Goal: Share content

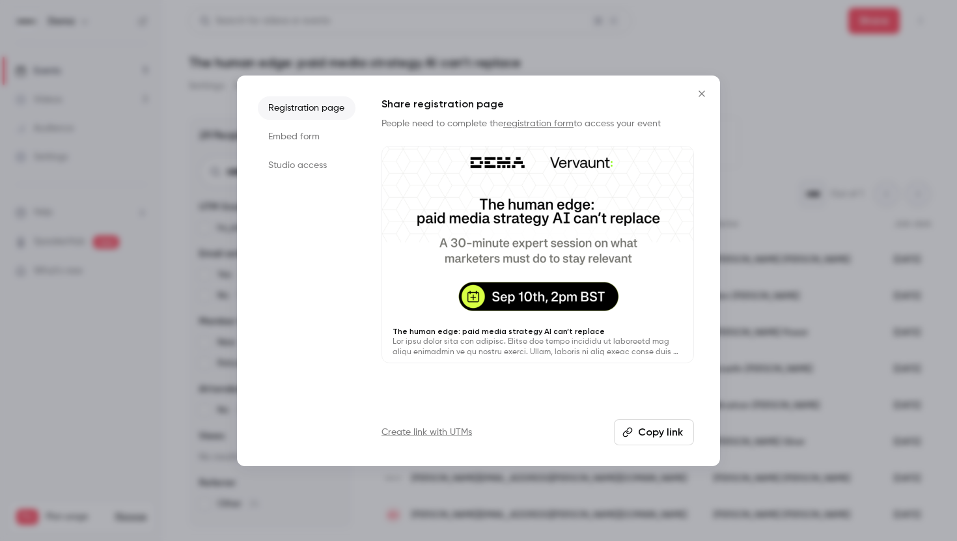
click at [647, 428] on button "Copy link" at bounding box center [654, 432] width 80 height 26
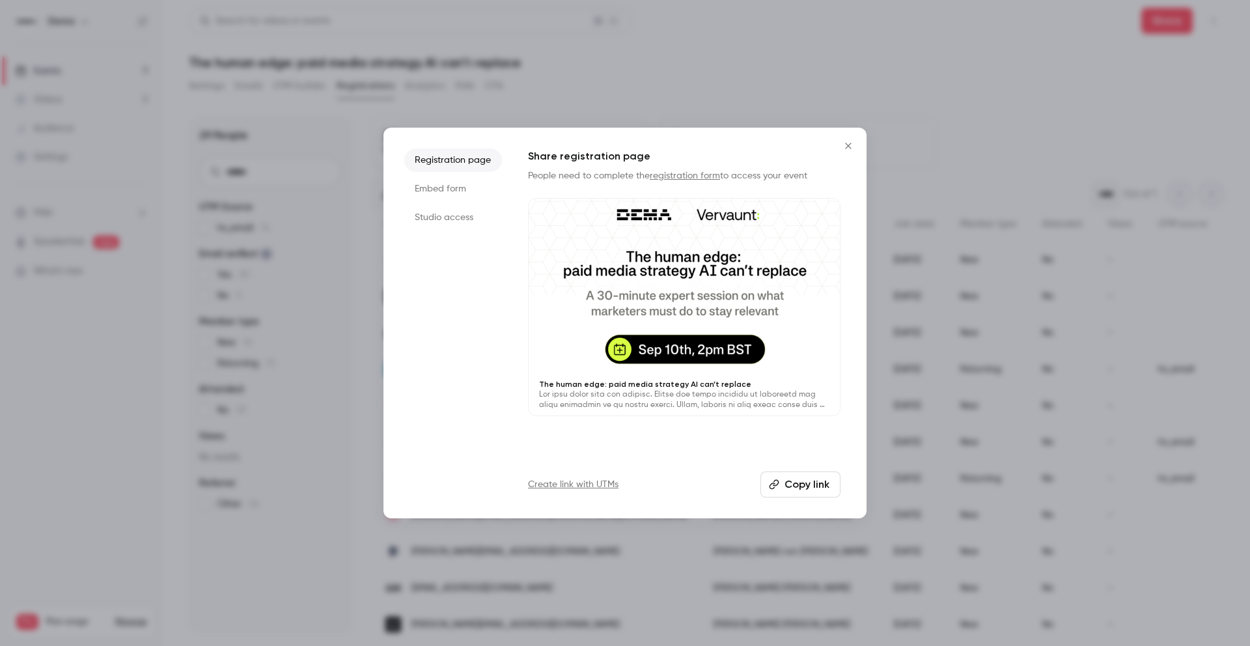
click at [809, 488] on button "Copy link" at bounding box center [800, 484] width 80 height 26
click at [803, 482] on button "Copy link" at bounding box center [800, 484] width 80 height 26
click at [854, 150] on icon "Close" at bounding box center [849, 146] width 16 height 10
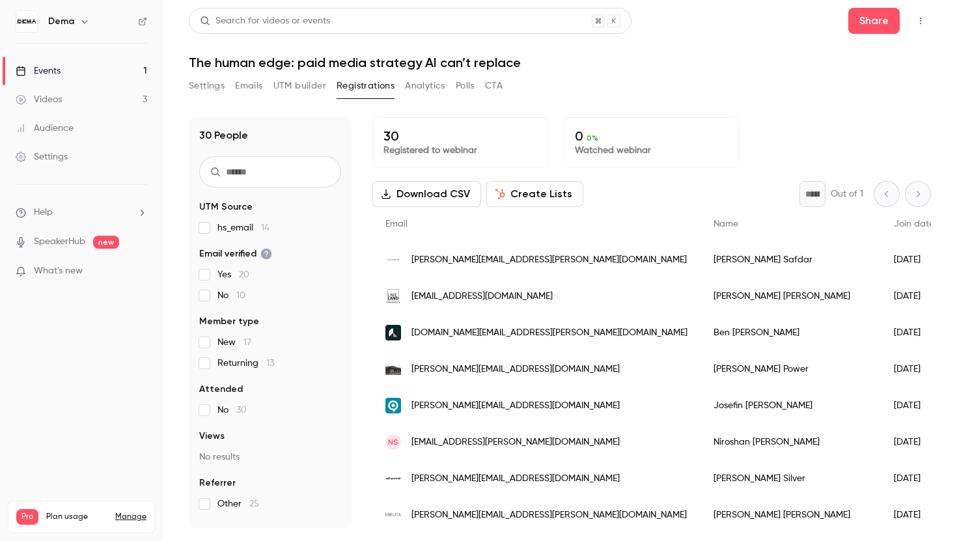
scroll to position [580, 0]
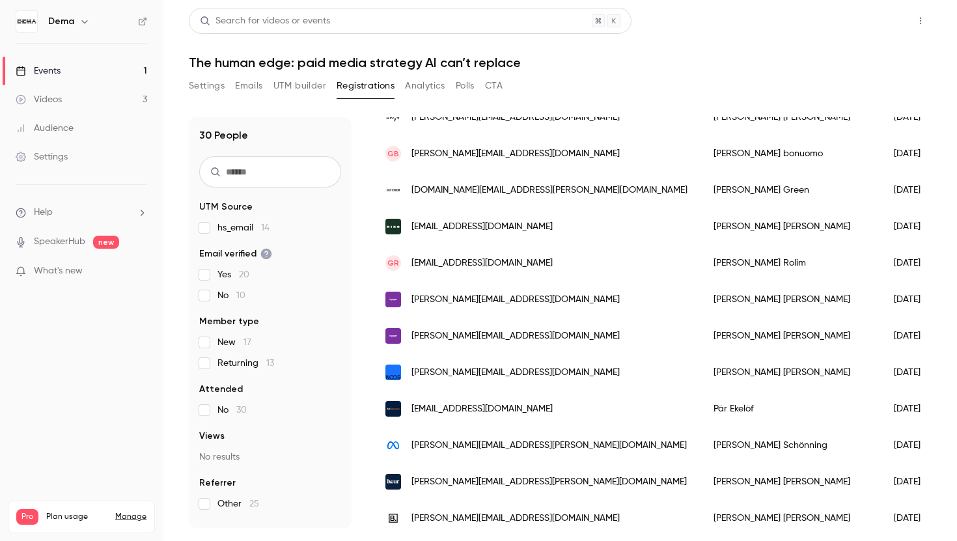
click at [876, 19] on button "Share" at bounding box center [873, 21] width 51 height 26
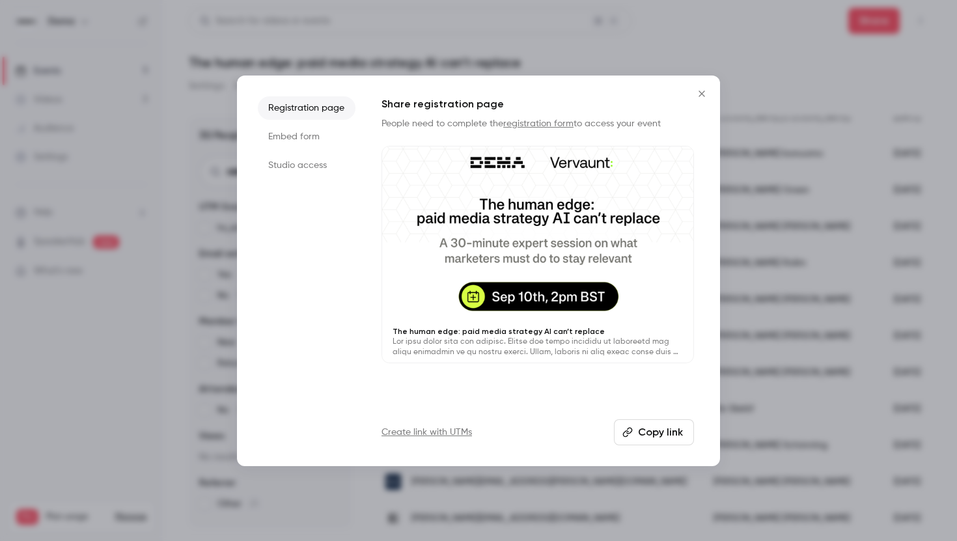
click at [648, 424] on button "Copy link" at bounding box center [654, 432] width 80 height 26
click at [706, 94] on icon "Close" at bounding box center [702, 94] width 16 height 10
